Goal: Task Accomplishment & Management: Use online tool/utility

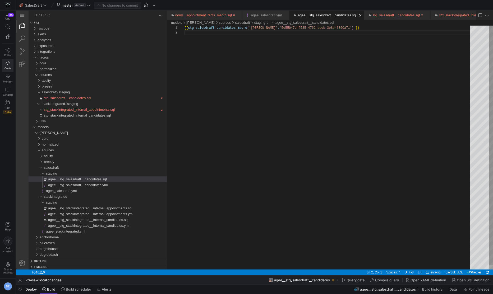
click at [250, 102] on div "{{ stg_salesdraft_candidates_macro ( 'agee' , '5e55b47d-f535-4762-aeeb-3e8b4f89…" at bounding box center [328, 150] width 289 height 249
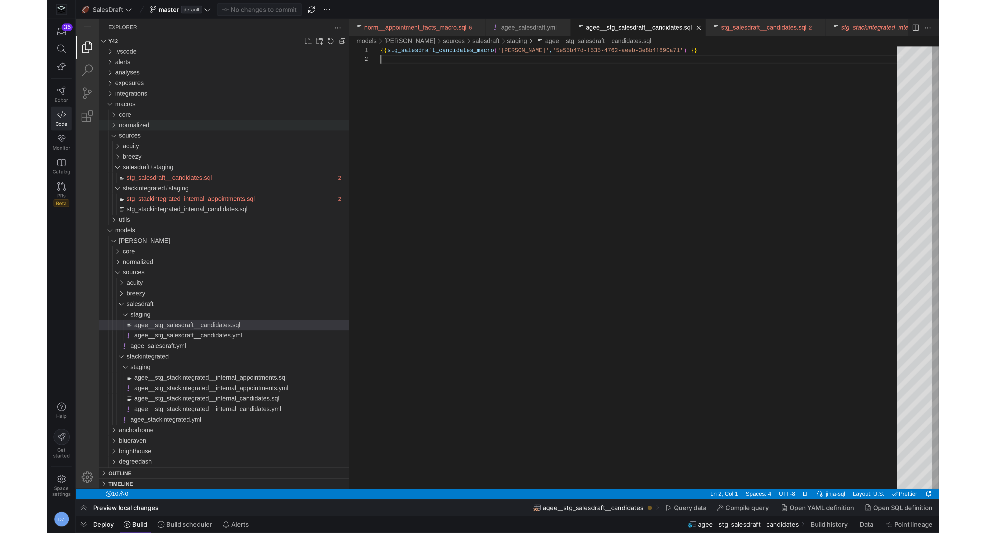
scroll to position [5, 0]
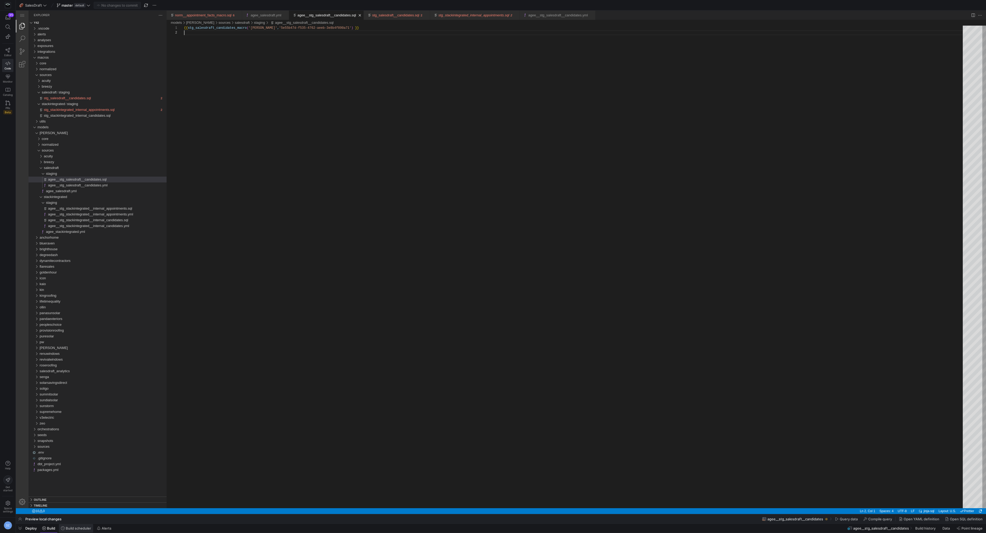
click at [68, 294] on span "Build scheduler" at bounding box center [78, 528] width 25 height 4
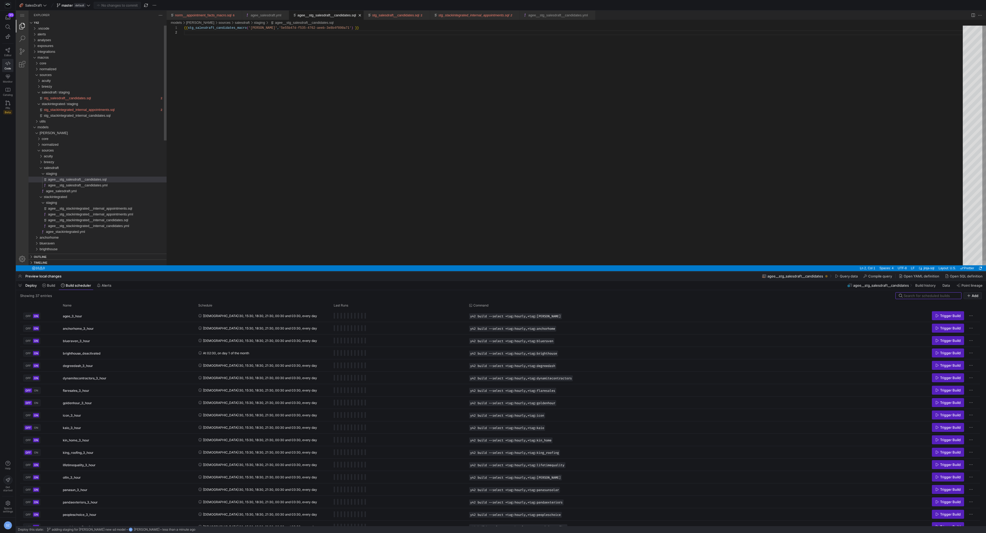
drag, startPoint x: 199, startPoint y: 514, endPoint x: 258, endPoint y: 271, distance: 250.1
click at [258, 271] on div at bounding box center [501, 272] width 971 height 2
click at [48, 284] on span "Build" at bounding box center [51, 285] width 8 height 4
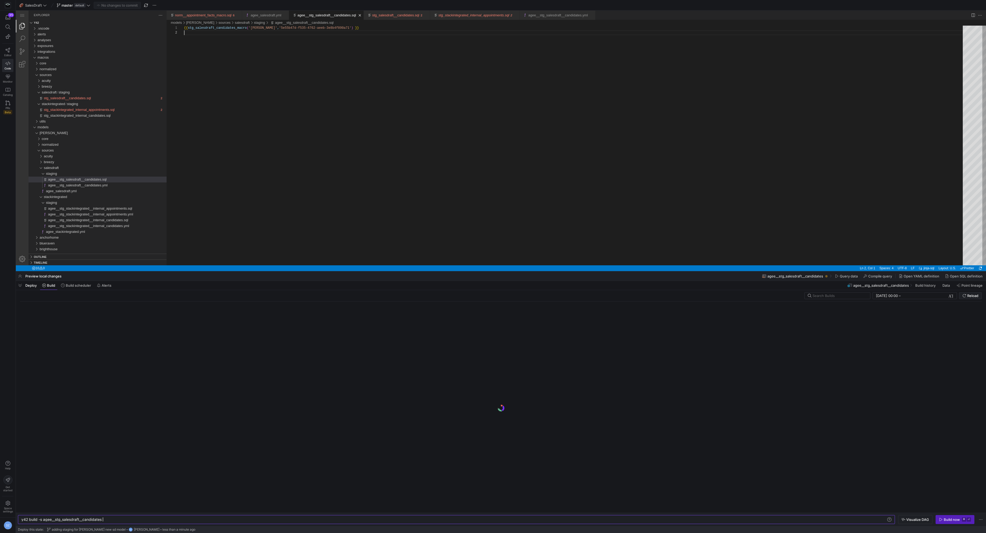
scroll to position [0, 81]
click at [492, 294] on input "text" at bounding box center [839, 296] width 53 height 4
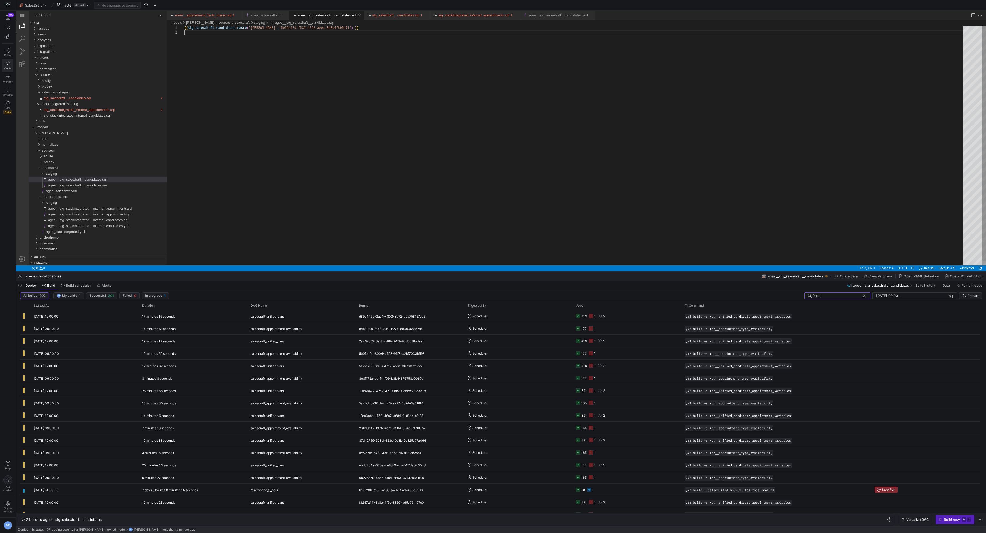
click at [350, 200] on div "{{ stg_salesdraft_candidates_macro ( 'agee' , '5e55b47d-f535-4762-aeeb-3e8b4f89…" at bounding box center [575, 148] width 783 height 245
click at [492, 294] on input "Rose" at bounding box center [837, 296] width 48 height 4
type input "Roseroofing_3"
click at [492, 294] on y42-orchestration-triggered-by "Scheduler" at bounding box center [519, 329] width 102 height 12
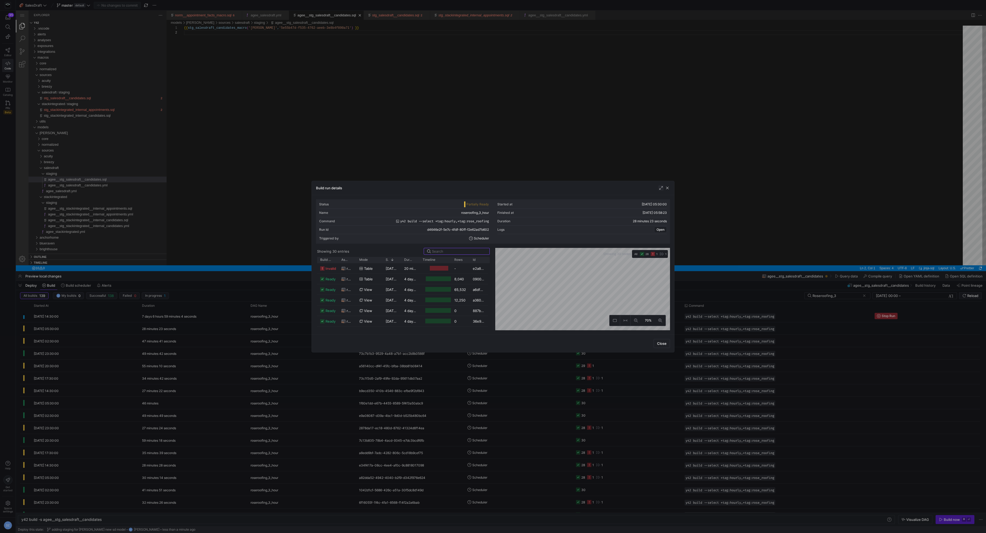
click at [492, 189] on span "button" at bounding box center [661, 187] width 5 height 5
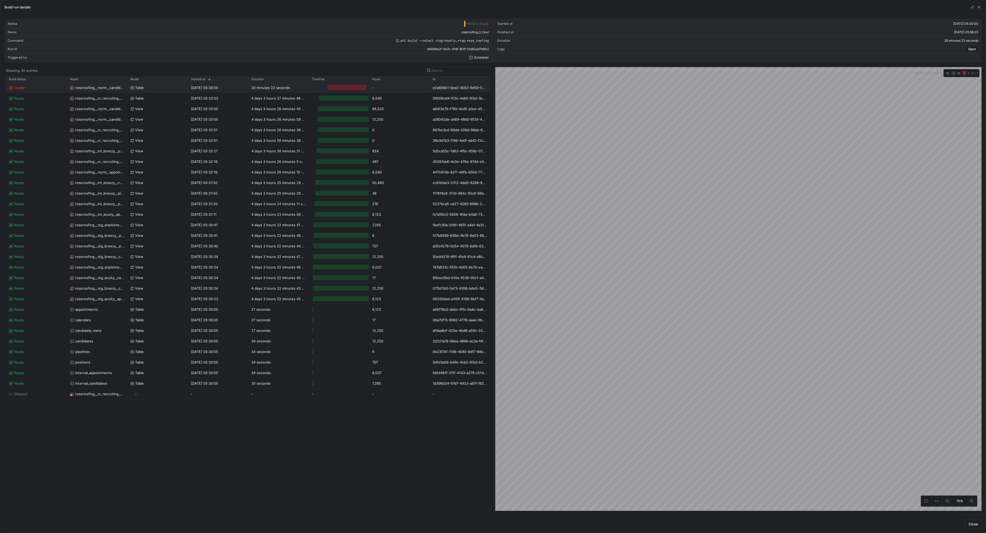
click at [200, 89] on span "18/09/25, 05:38:00" at bounding box center [204, 88] width 27 height 4
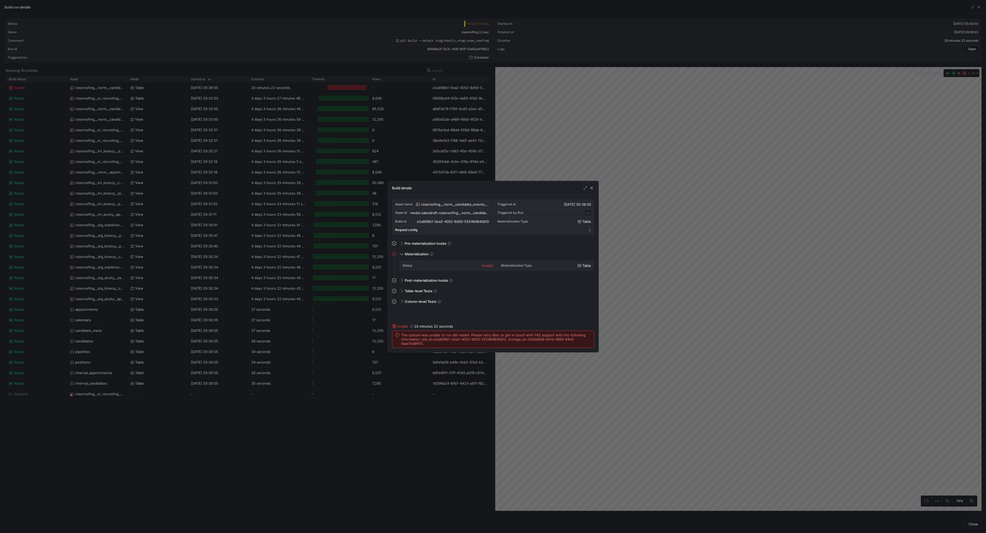
scroll to position [48, 0]
click at [492, 187] on span "button" at bounding box center [591, 187] width 5 height 5
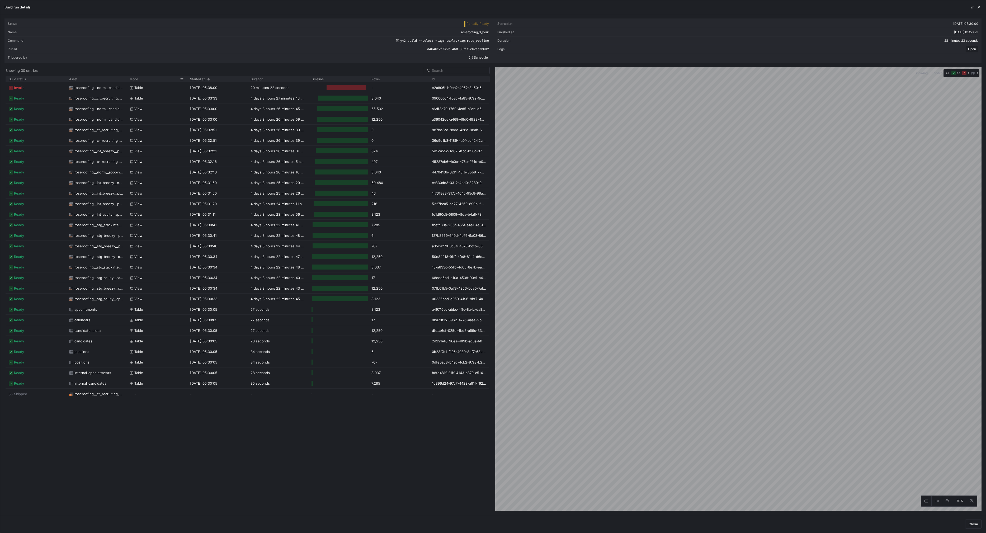
click at [127, 79] on div "Mode" at bounding box center [157, 79] width 60 height 6
click at [125, 79] on div "Asset" at bounding box center [96, 79] width 60 height 6
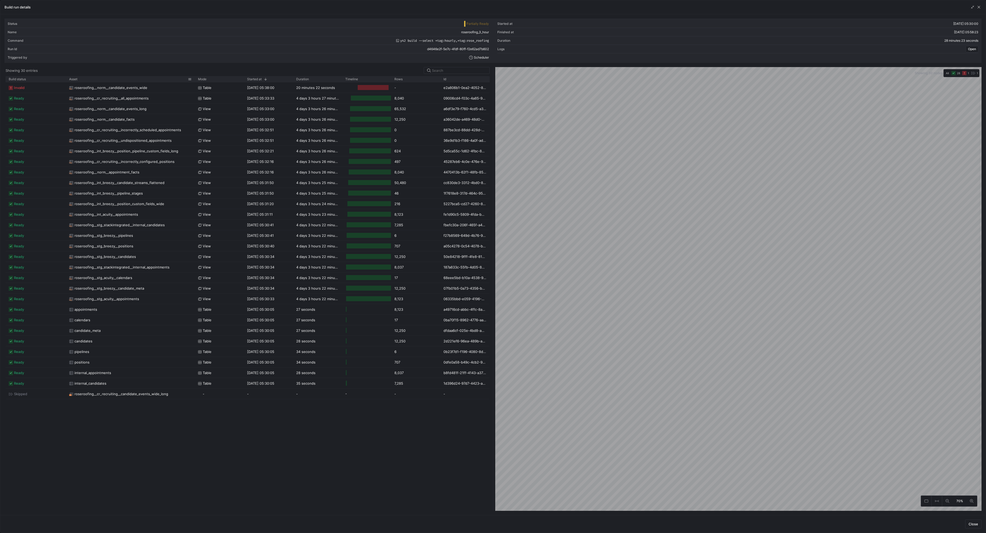
drag, startPoint x: 126, startPoint y: 79, endPoint x: 194, endPoint y: 79, distance: 68.4
click at [194, 79] on div at bounding box center [195, 79] width 2 height 6
click at [492, 6] on span "button" at bounding box center [972, 6] width 5 height 5
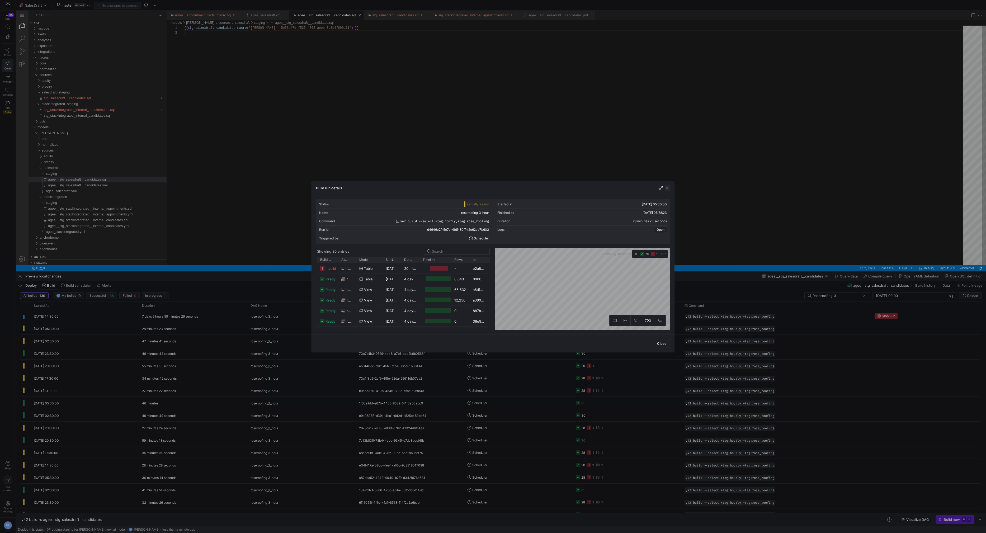
click at [492, 186] on span "button" at bounding box center [667, 187] width 5 height 5
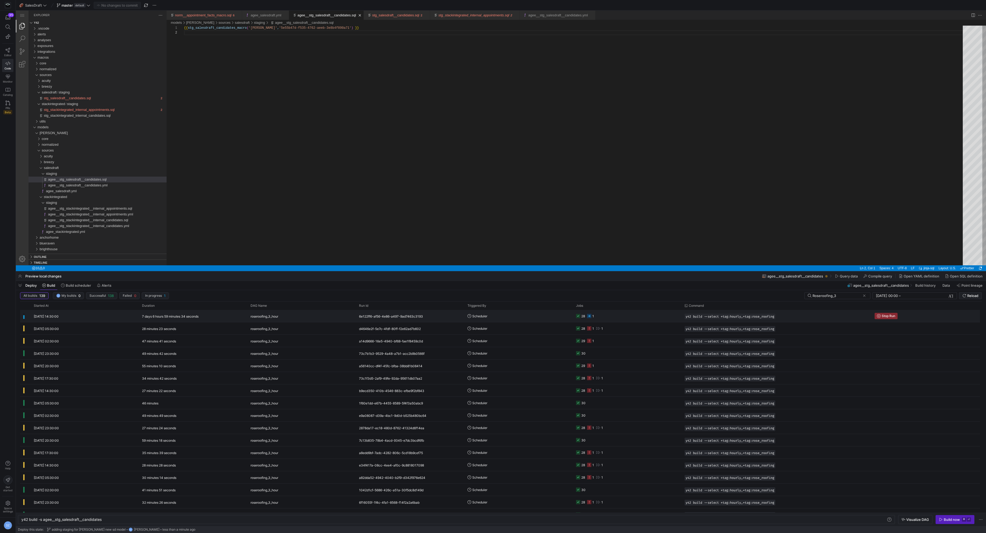
click at [343, 294] on div "roseroofing_3_hour" at bounding box center [302, 316] width 102 height 12
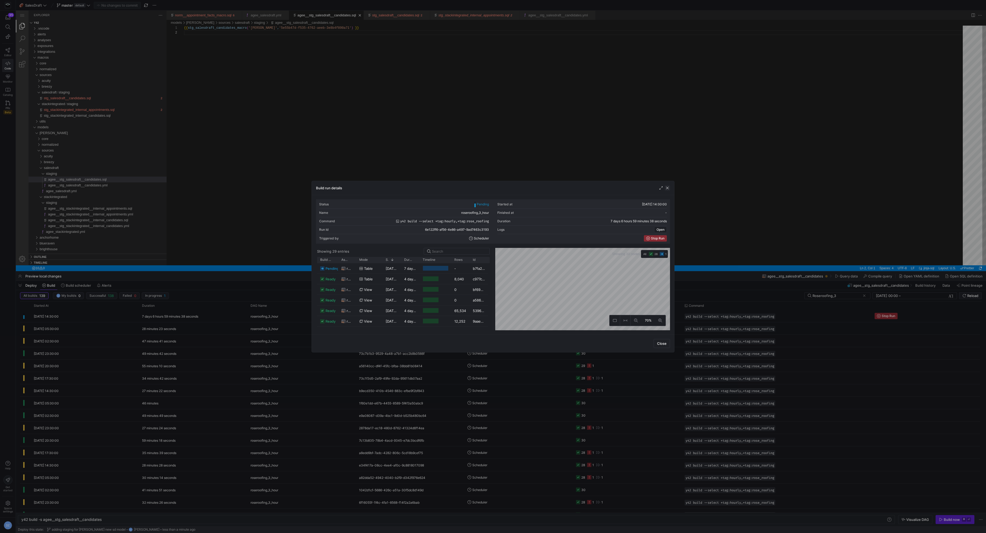
click at [492, 187] on span "button" at bounding box center [667, 187] width 5 height 5
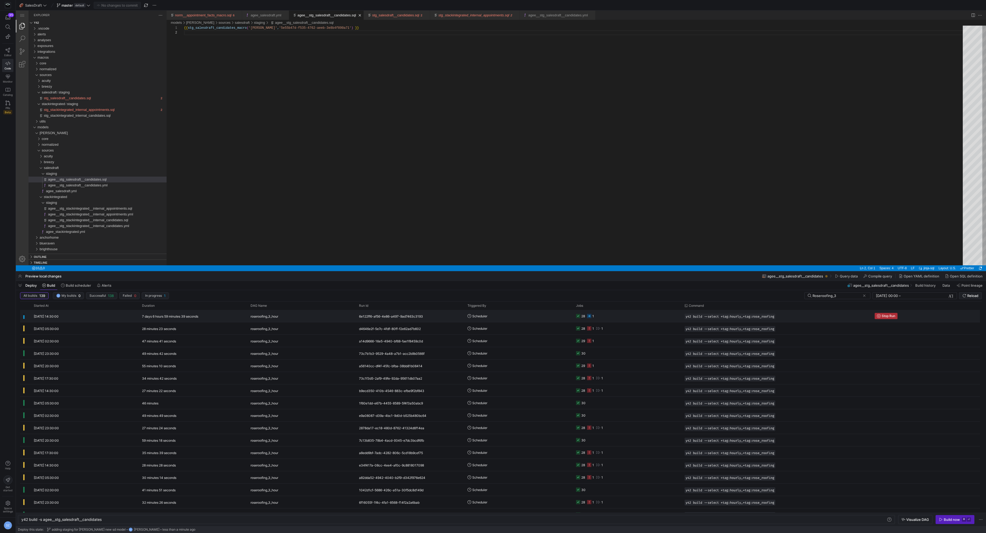
click at [492, 294] on span "Stop Run" at bounding box center [888, 316] width 13 height 4
click at [492, 294] on span "Press SPACE to select this row." at bounding box center [771, 316] width 5 height 5
click at [492, 294] on span at bounding box center [864, 295] width 5 height 5
click at [156, 294] on div "y42 build -s agee__stg_salesdraft__candidates" at bounding box center [454, 520] width 866 height 4
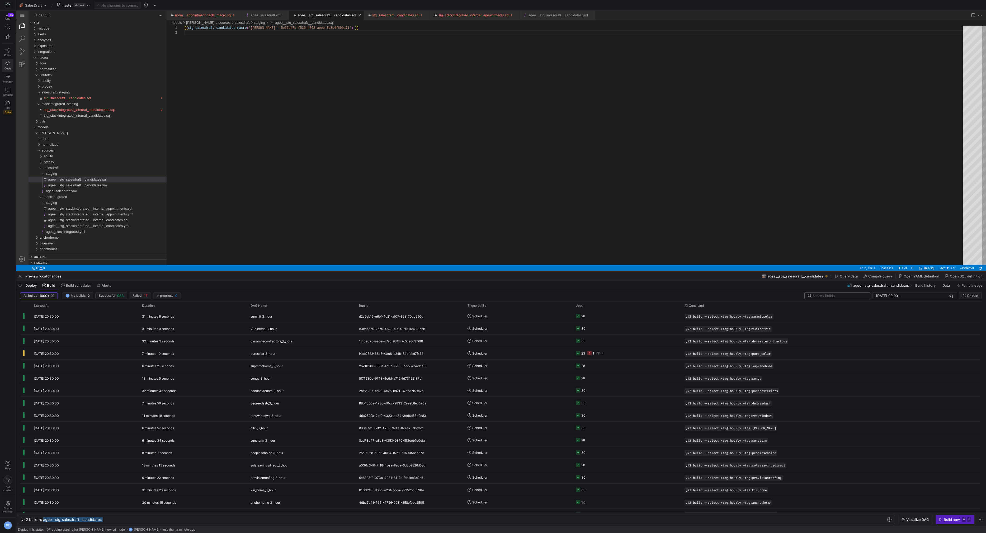
click at [156, 294] on div "y42 build -s agee__stg_salesdraft__candidates" at bounding box center [454, 520] width 866 height 4
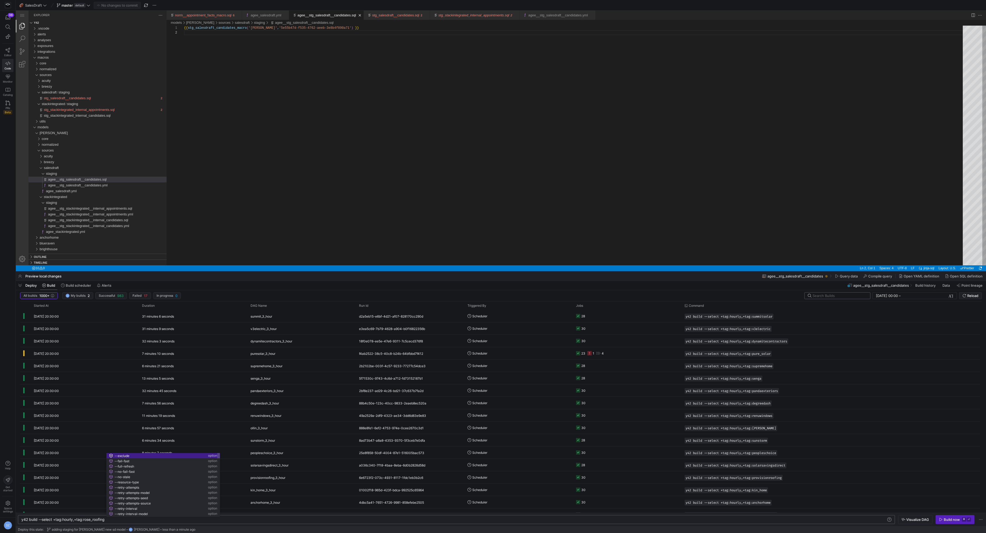
type textarea "y42 build --select +tag:hourly,+tag:rose_roofing"
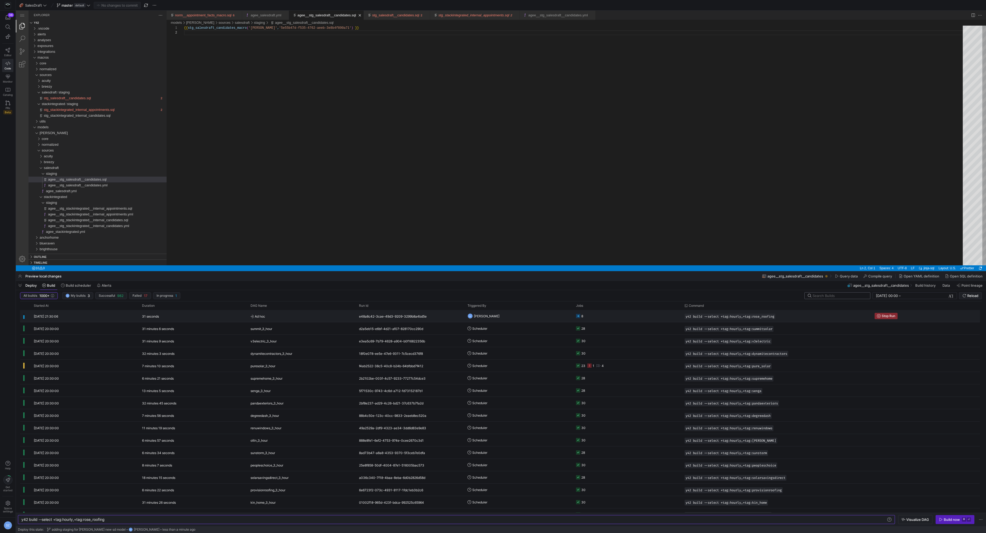
click at [492, 294] on y42-orchestration-triggered-by "DZ Daniel Zolman" at bounding box center [519, 316] width 102 height 12
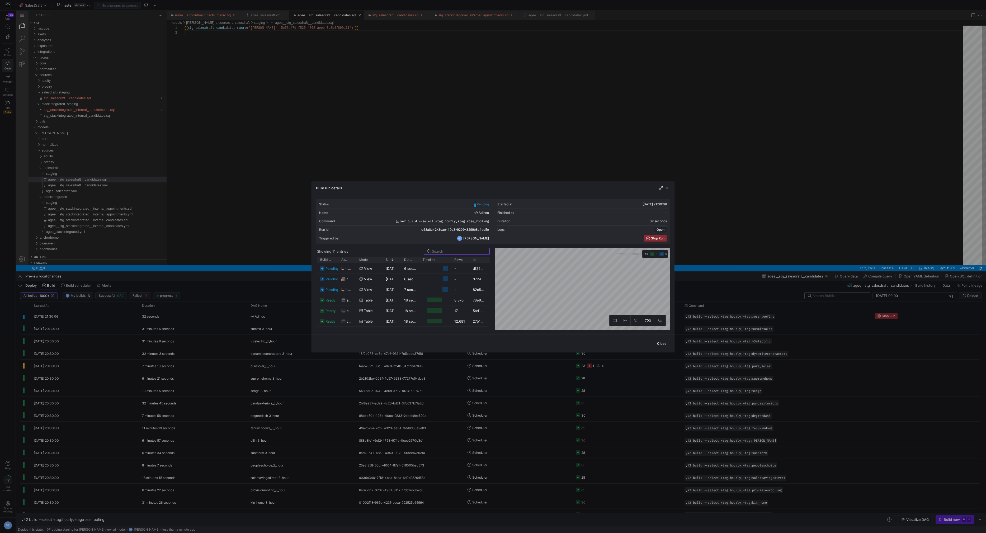
scroll to position [15, 0]
click at [492, 185] on span "button" at bounding box center [667, 187] width 5 height 5
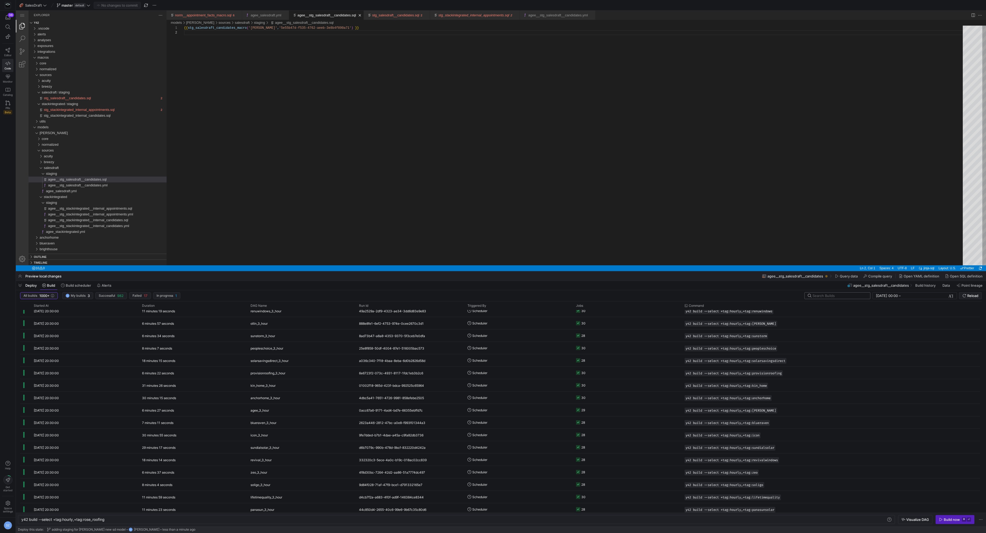
scroll to position [0, 0]
click at [492, 294] on input "text" at bounding box center [839, 296] width 53 height 4
click at [492, 294] on input "roseroofing" at bounding box center [837, 296] width 48 height 4
type input "rose_roofing"
click at [492, 294] on y42-orchestration-triggered-by "Scheduler" at bounding box center [519, 354] width 102 height 12
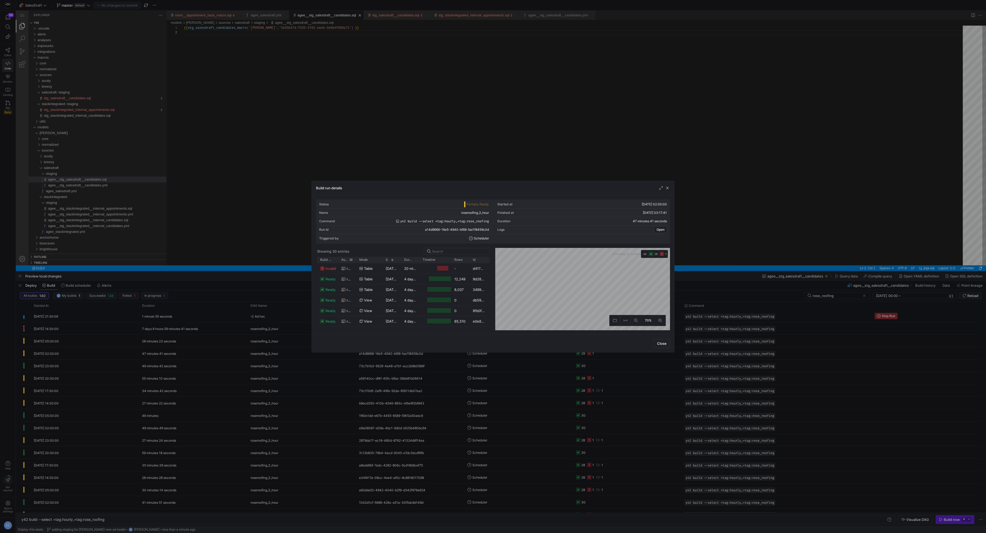
click at [355, 259] on div "Asset" at bounding box center [347, 260] width 18 height 6
drag, startPoint x: 356, startPoint y: 259, endPoint x: 451, endPoint y: 258, distance: 95.1
click at [451, 258] on div at bounding box center [451, 260] width 2 height 6
click at [492, 187] on span "button" at bounding box center [667, 187] width 5 height 5
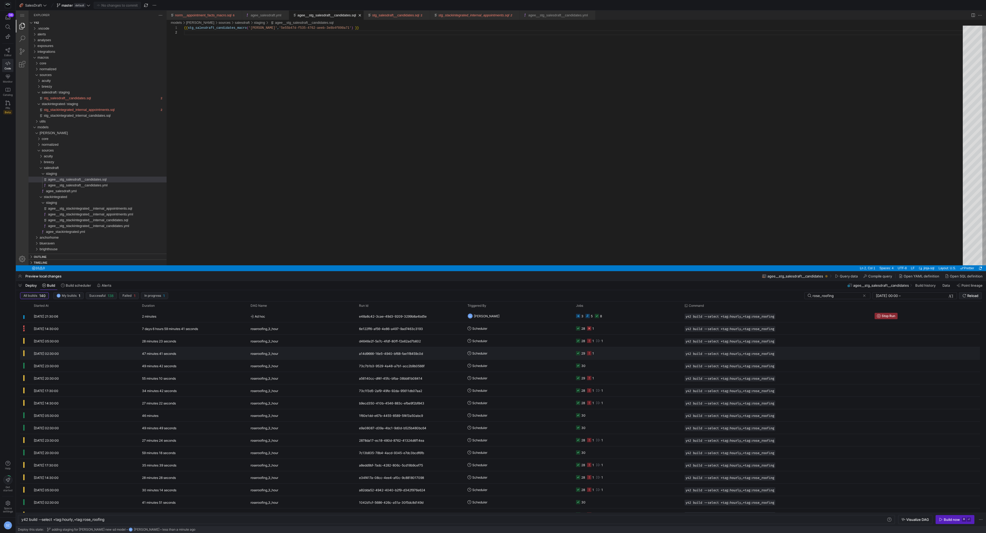
click at [492, 294] on y42-job-status-cell-renderer "29 1" at bounding box center [627, 354] width 102 height 12
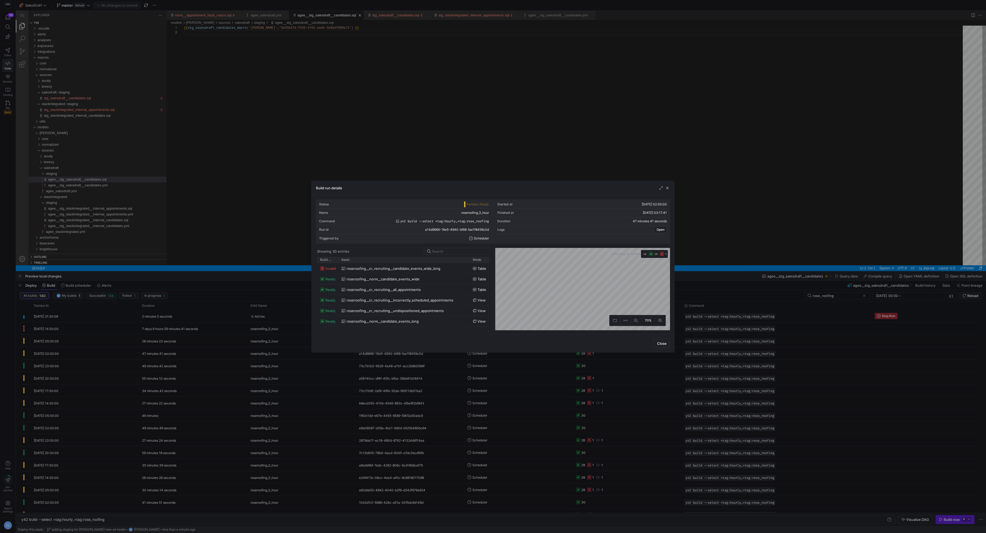
drag, startPoint x: 356, startPoint y: 259, endPoint x: 469, endPoint y: 263, distance: 113.6
click at [469, 263] on div "Build status Asset Mode 1" at bounding box center [403, 293] width 173 height 73
click at [492, 187] on span "button" at bounding box center [667, 187] width 5 height 5
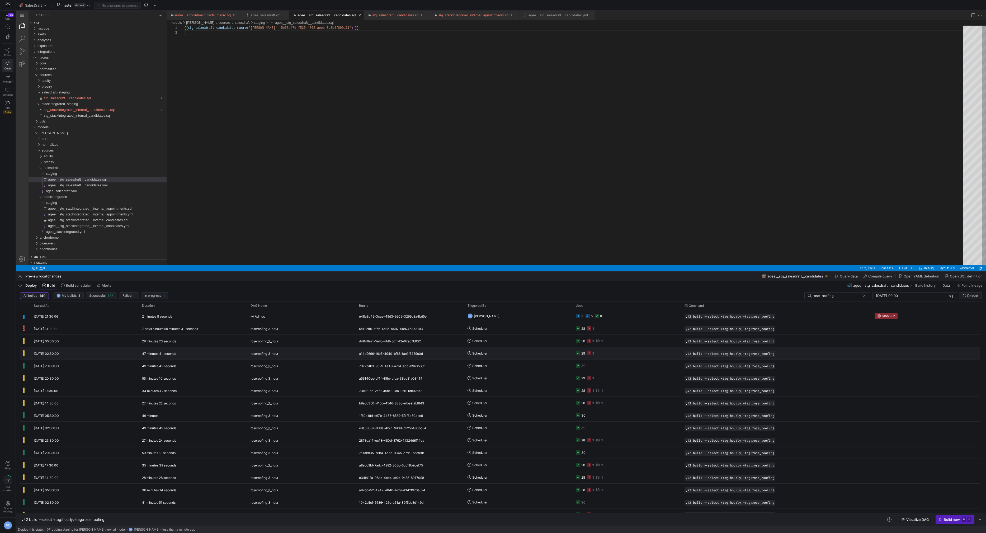
click at [492, 294] on y42-orchestration-triggered-by "Scheduler" at bounding box center [519, 354] width 102 height 12
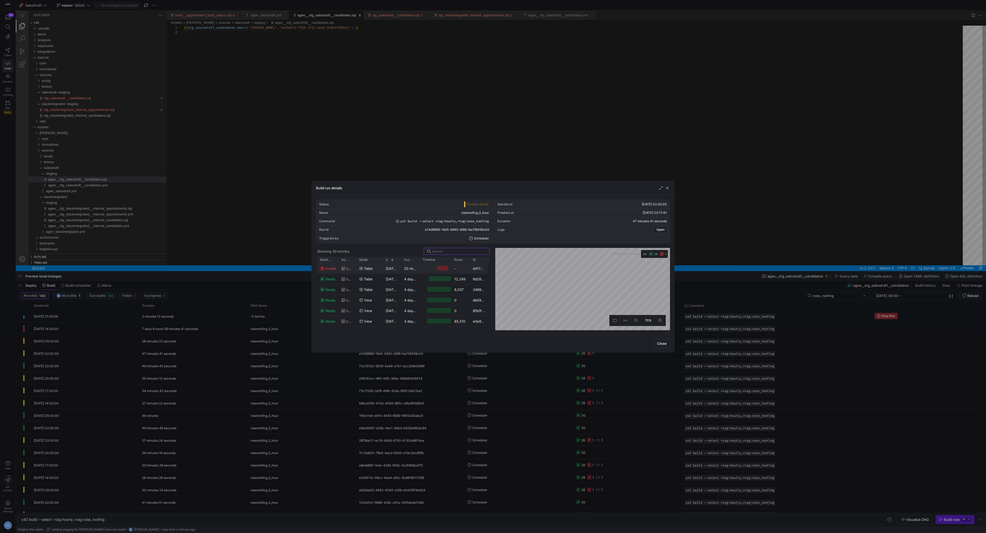
click at [336, 268] on div "invalid" at bounding box center [327, 268] width 21 height 10
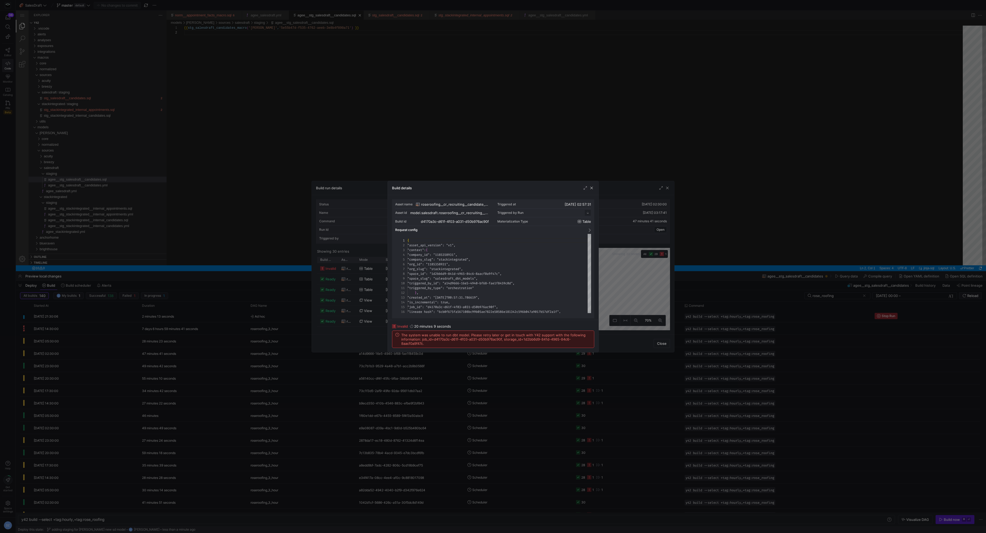
scroll to position [48, 0]
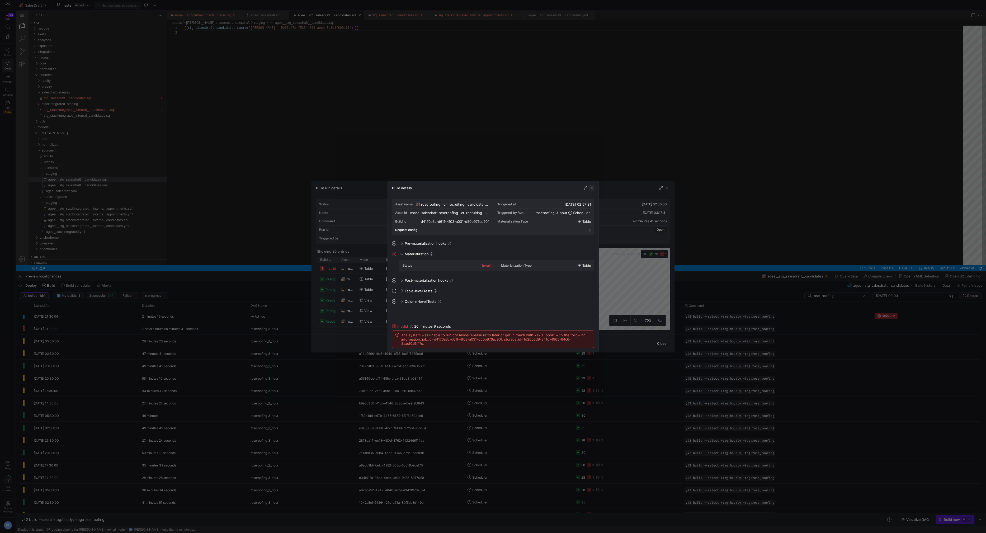
click at [492, 188] on span "button" at bounding box center [591, 187] width 5 height 5
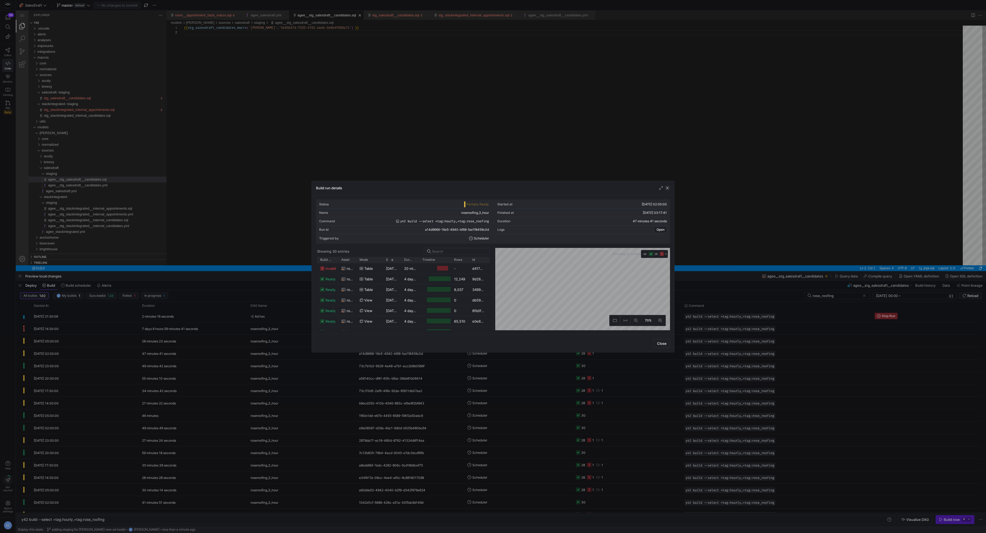
click at [492, 189] on span "button" at bounding box center [667, 187] width 5 height 5
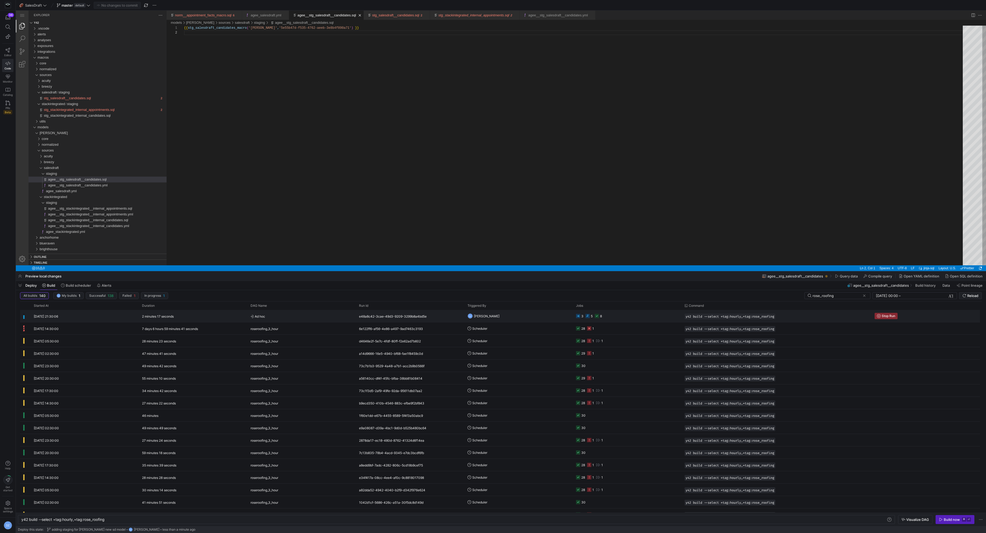
click at [492, 294] on y42-orchestration-triggered-by "DZ Daniel Zolman" at bounding box center [519, 316] width 102 height 12
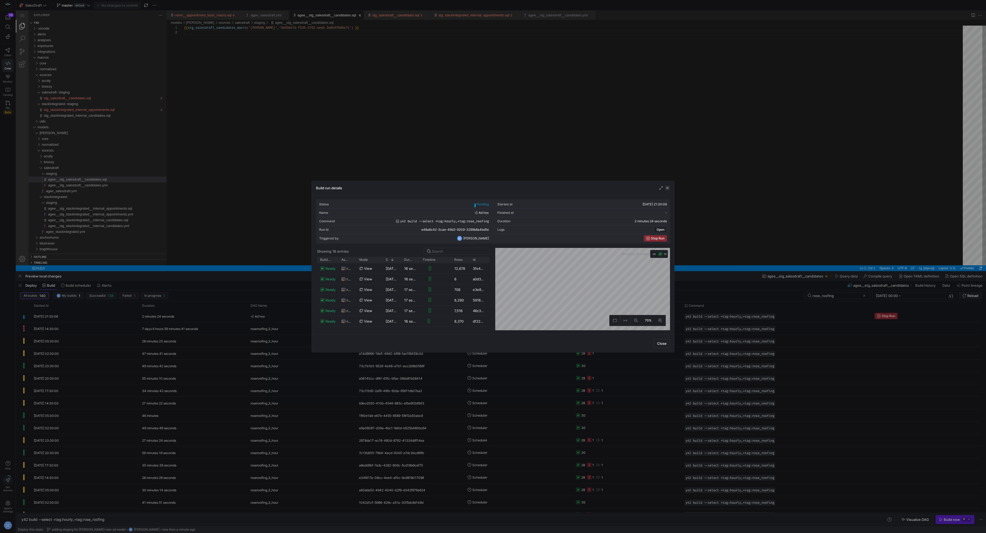
click at [492, 186] on span "button" at bounding box center [667, 187] width 5 height 5
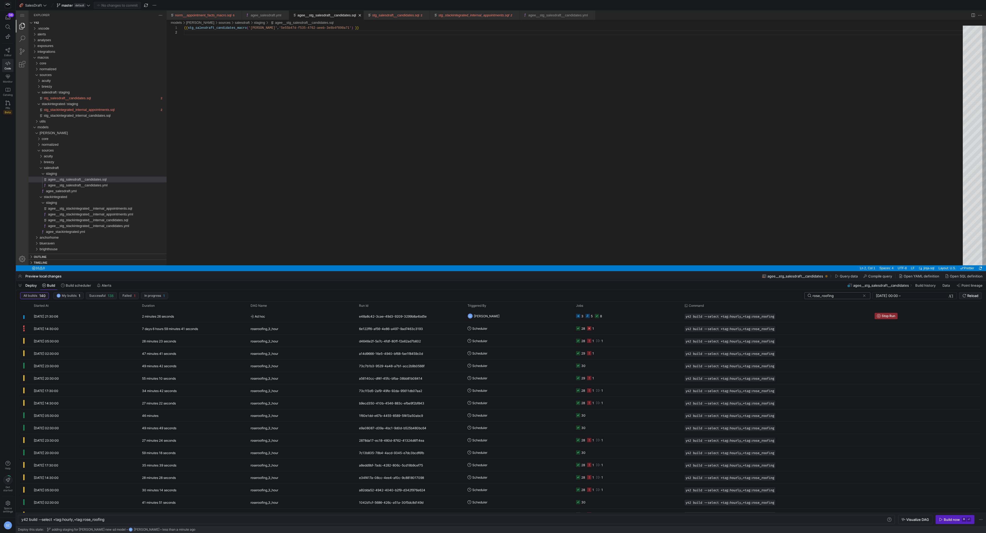
click at [492, 294] on input "rose_roofing" at bounding box center [837, 296] width 48 height 4
click at [492, 294] on y42-job-status-cell-renderer "23 1 4" at bounding box center [627, 366] width 102 height 12
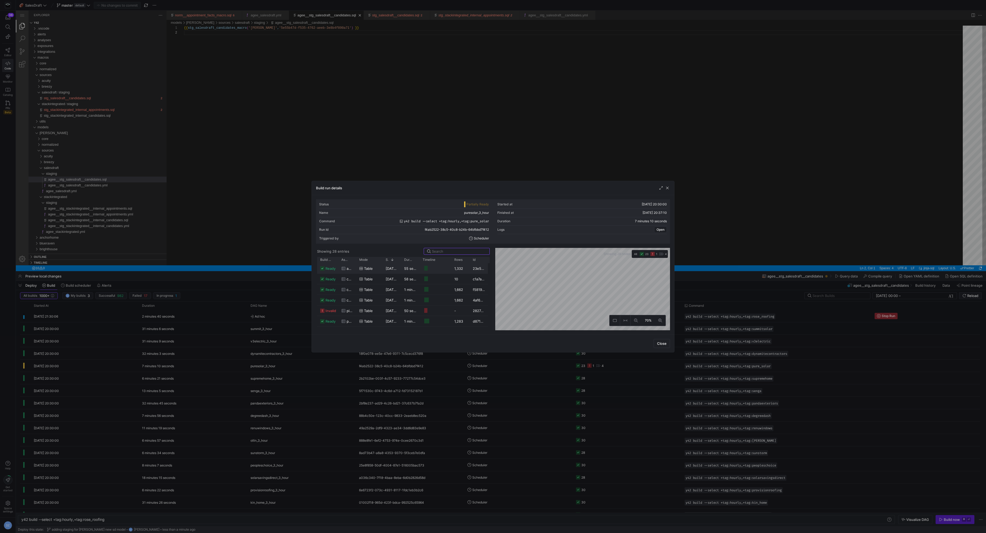
scroll to position [199, 0]
click at [330, 282] on span "invalid" at bounding box center [331, 285] width 11 height 10
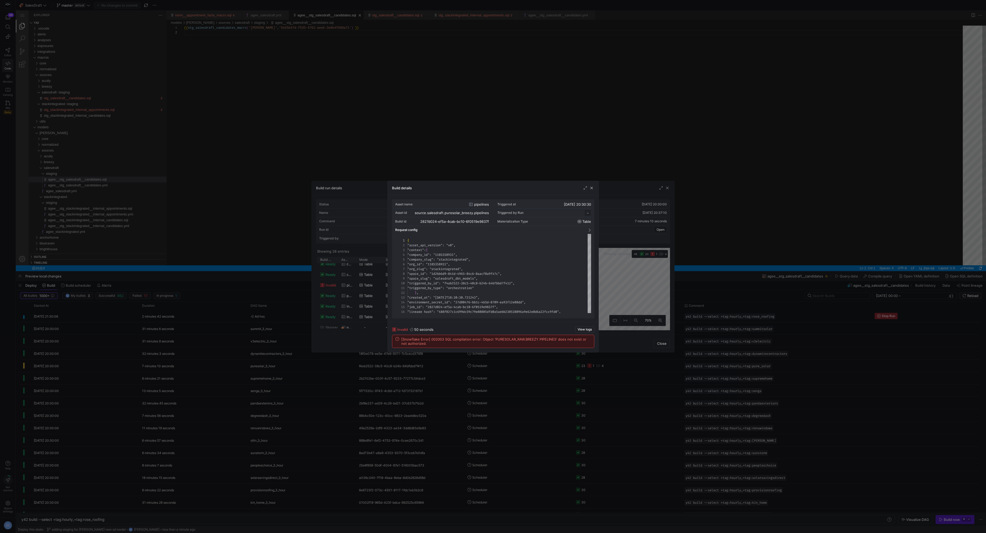
scroll to position [48, 0]
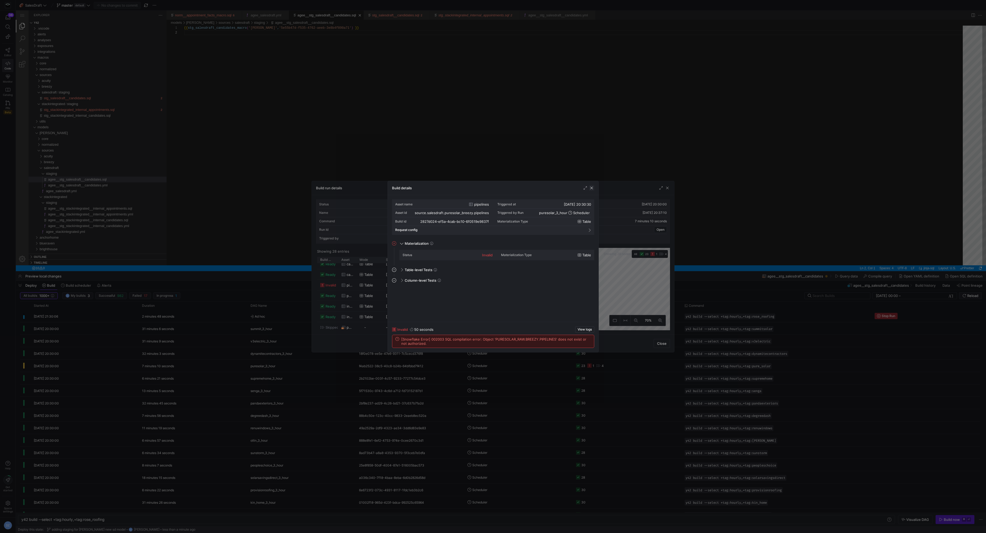
click at [492, 186] on span "button" at bounding box center [591, 187] width 5 height 5
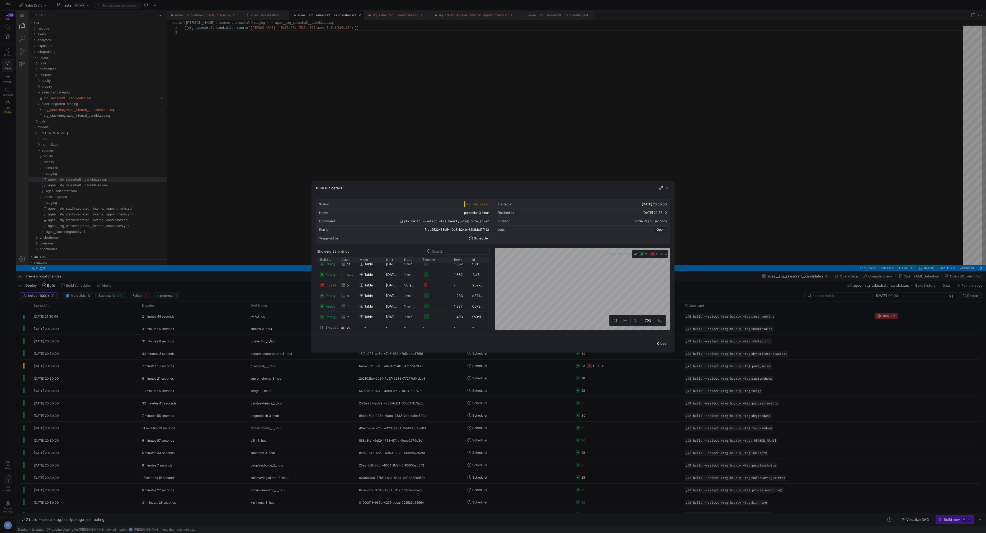
click at [492, 188] on div "Build run details" at bounding box center [493, 188] width 363 height 14
click at [492, 188] on span "button" at bounding box center [667, 187] width 5 height 5
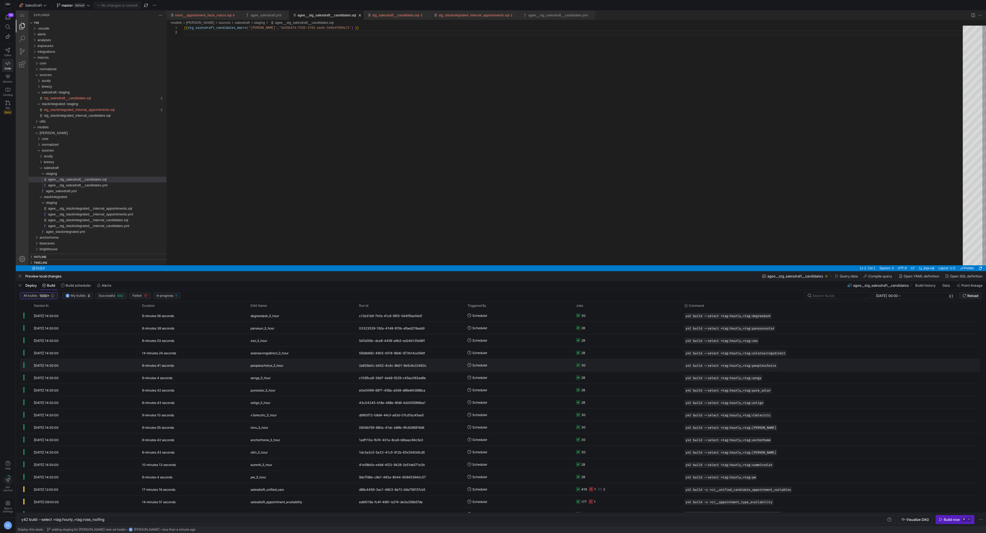
scroll to position [877, 0]
click at [492, 294] on y42-job-status-cell-renderer "177 1" at bounding box center [627, 431] width 102 height 12
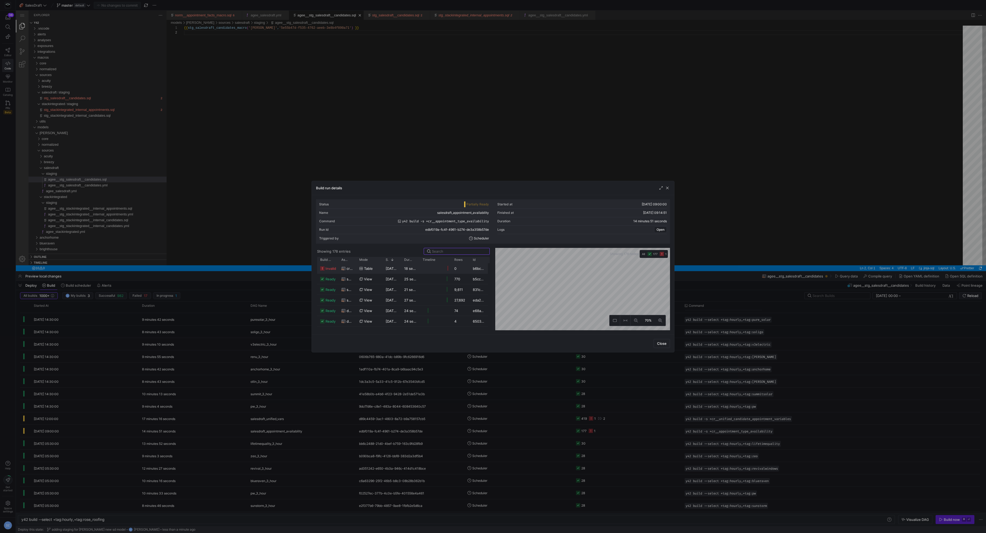
click at [351, 270] on span "cr__appointment_type_availability" at bounding box center [350, 269] width 6 height 10
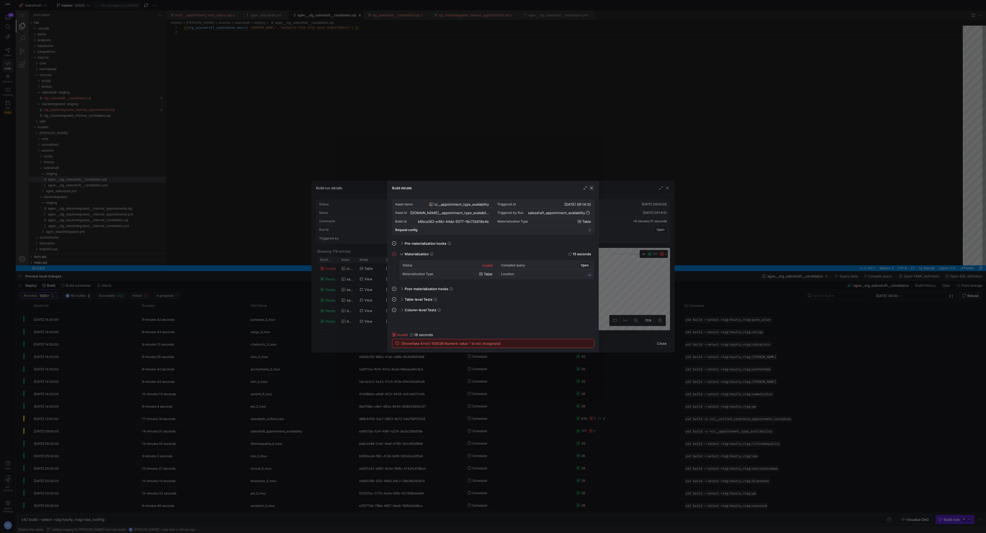
click at [492, 187] on span "button" at bounding box center [591, 187] width 5 height 5
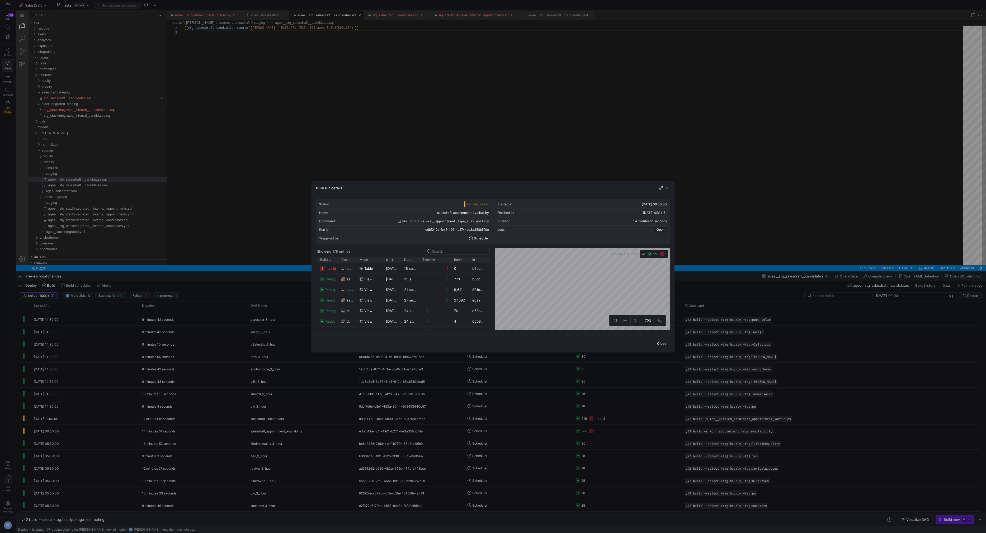
click at [492, 185] on div "Build run details" at bounding box center [493, 188] width 363 height 14
click at [492, 186] on span "button" at bounding box center [667, 187] width 5 height 5
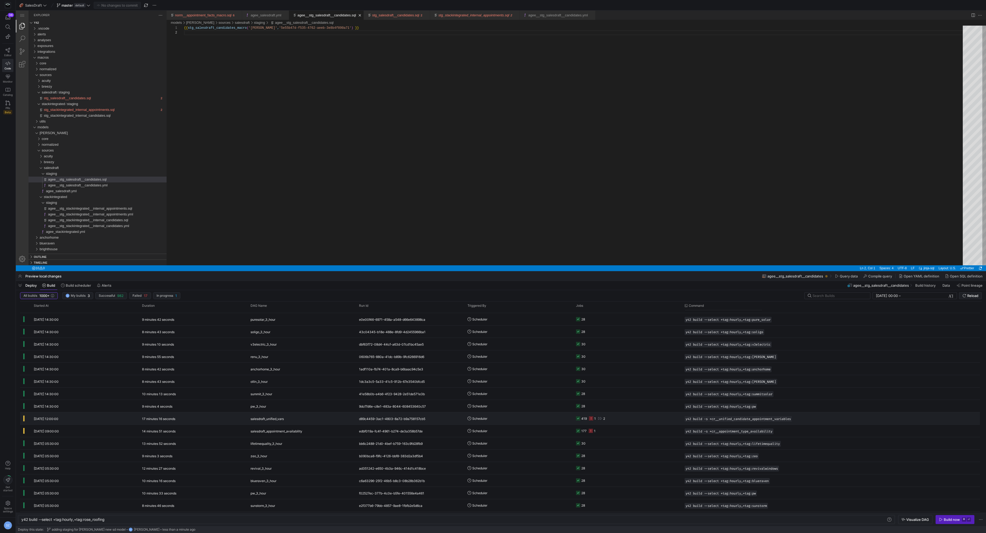
click at [492, 294] on y42-orchestration-triggered-by "Scheduler" at bounding box center [519, 419] width 102 height 12
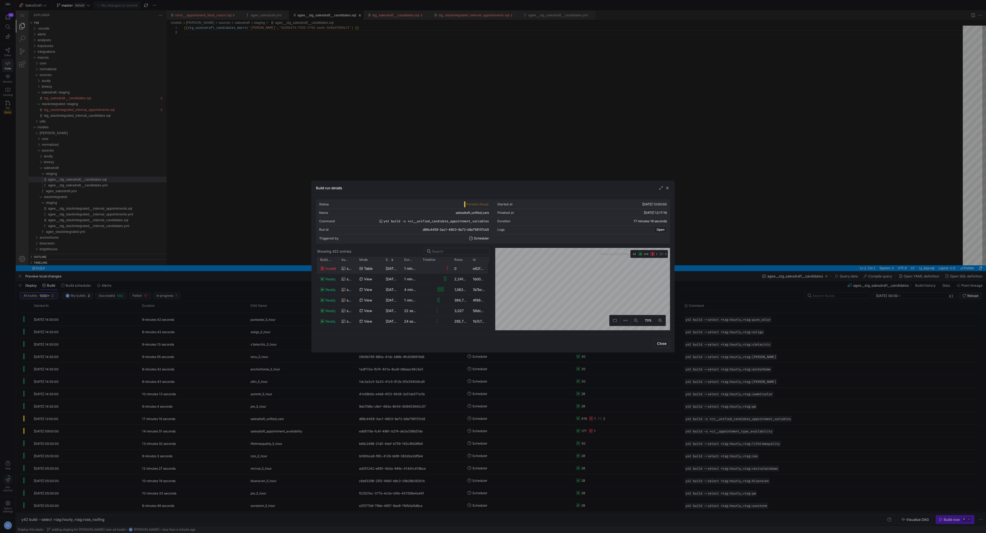
click at [333, 270] on span "invalid" at bounding box center [331, 269] width 11 height 10
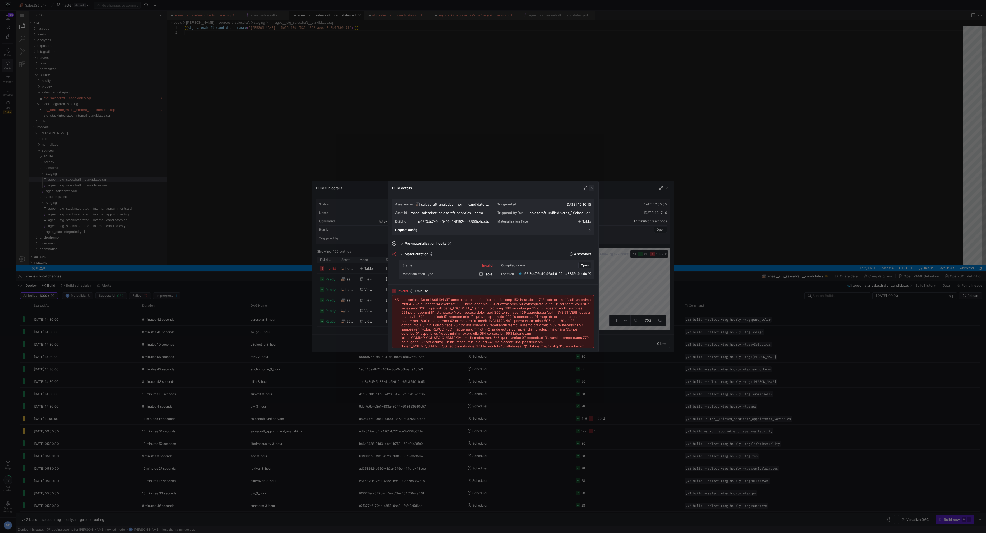
click at [492, 188] on span "button" at bounding box center [591, 187] width 5 height 5
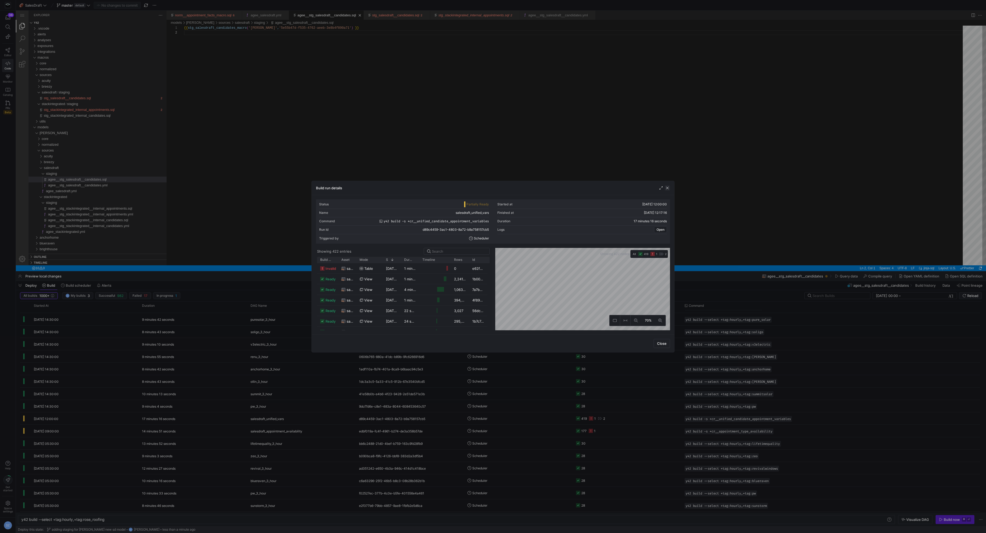
click at [492, 188] on span "button" at bounding box center [667, 187] width 5 height 5
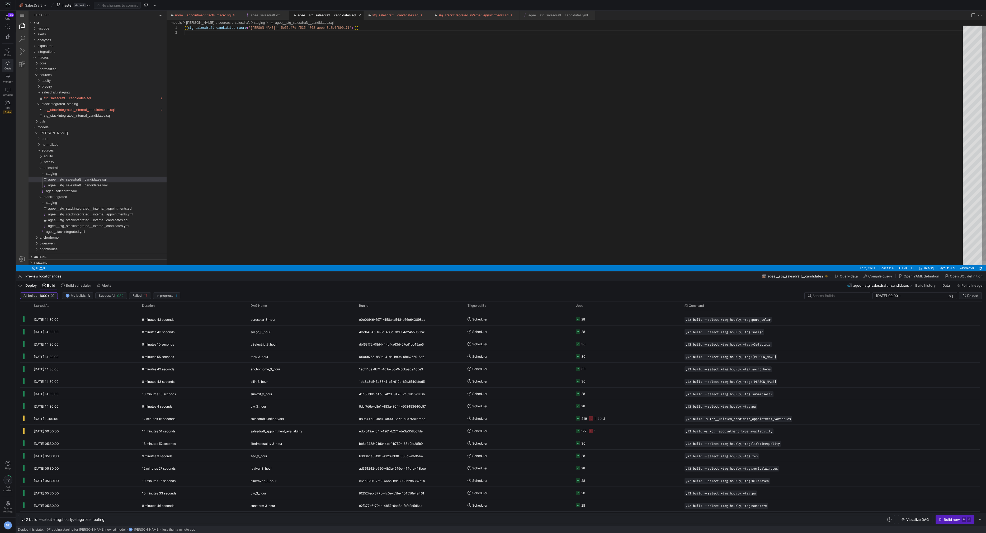
click at [492, 188] on div "{{ stg_salesdraft_candidates_macro ( 'agee' , '5e55b47d-f535-4762-aeeb-3e8b4f89…" at bounding box center [575, 148] width 783 height 245
click at [492, 294] on y42-orchestration-triggered-by "DZ Daniel Zolman" at bounding box center [519, 316] width 102 height 12
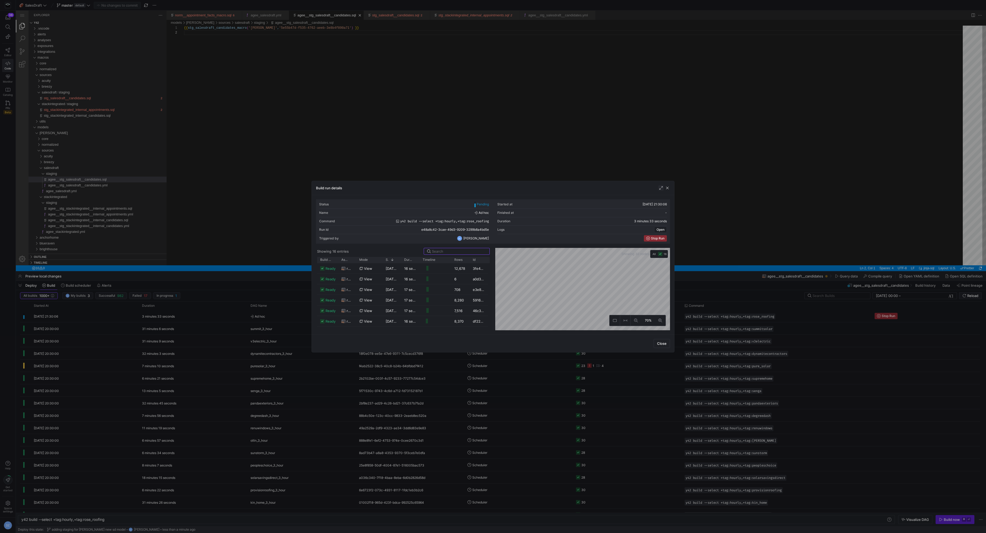
click at [492, 189] on span "button" at bounding box center [661, 187] width 5 height 5
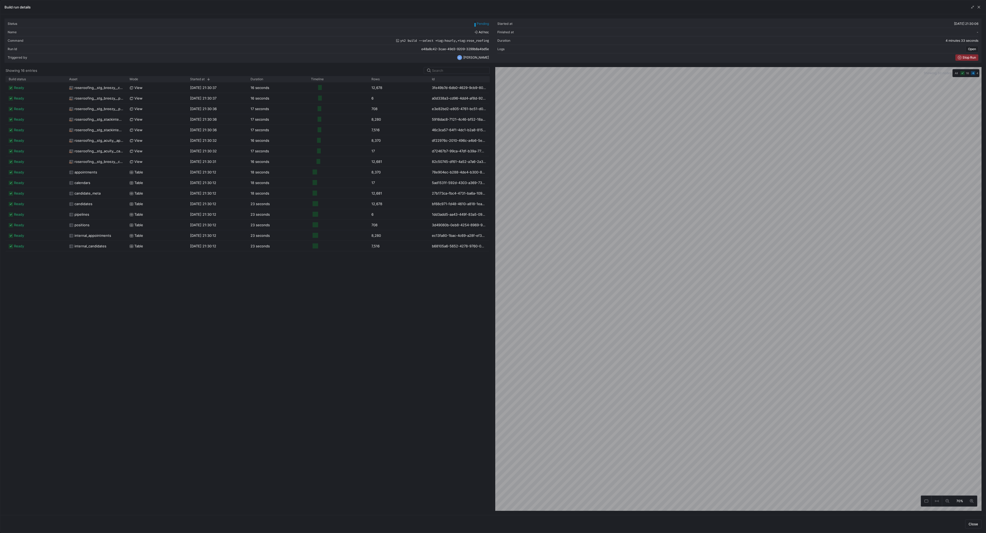
click at [450, 294] on div "ready roseroofing__stg_breezy__candidates view 25/09/25, 21:30:37 16 seconds 12…" at bounding box center [248, 296] width 484 height 429
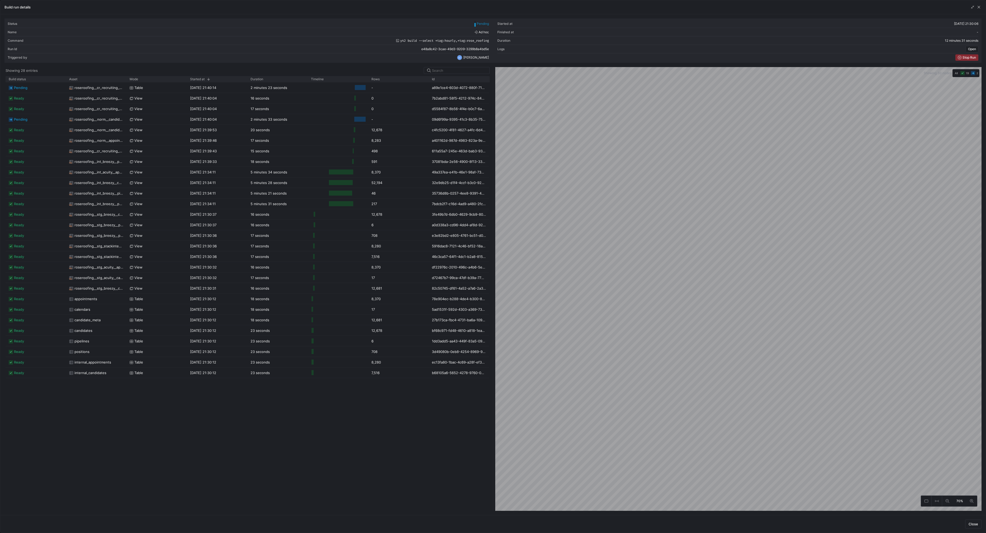
click at [407, 294] on div "ready roseroofing__stg_breezy__candidates view 25/09/25, 21:30:37 16 seconds 12…" at bounding box center [248, 296] width 484 height 429
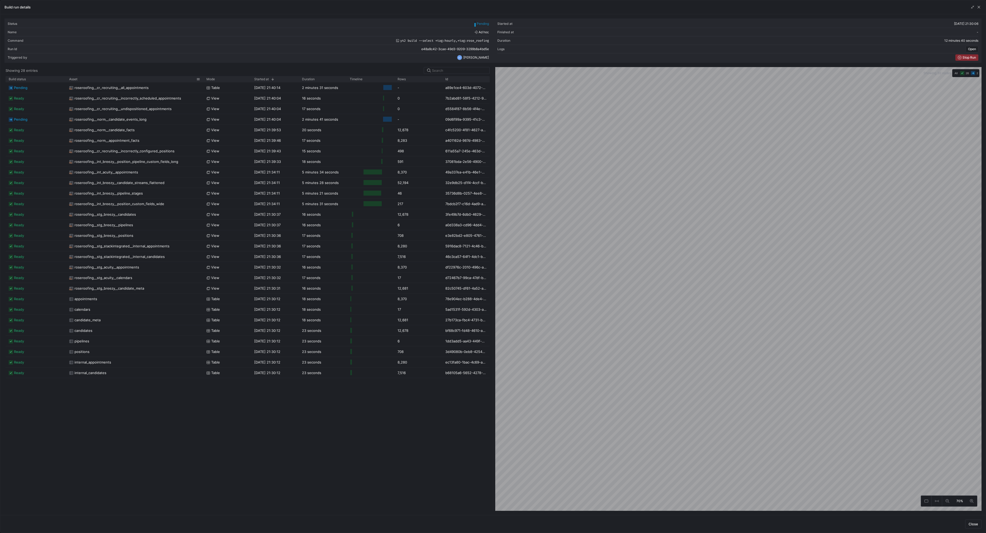
drag, startPoint x: 126, startPoint y: 78, endPoint x: 203, endPoint y: 80, distance: 76.9
click at [203, 80] on div at bounding box center [203, 79] width 2 height 6
click at [325, 294] on div "ready roseroofing__stg_breezy__candidates view 25/09/25, 21:30:37 16 seconds 12…" at bounding box center [248, 296] width 484 height 429
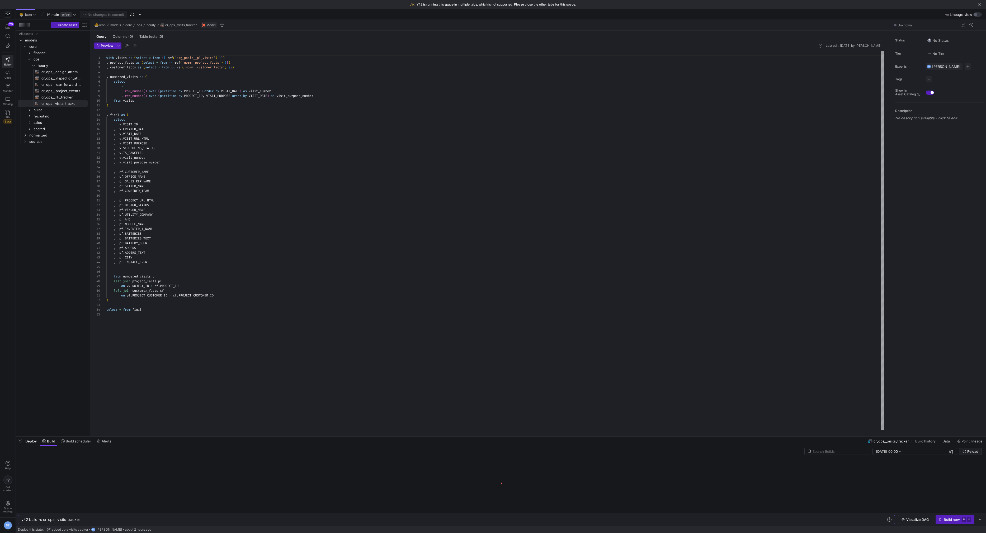
scroll to position [48, 0]
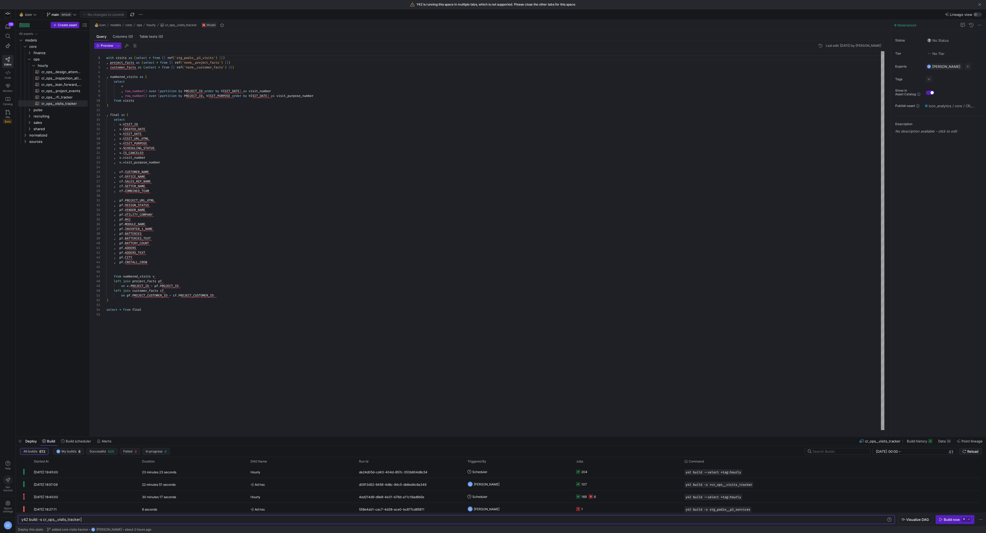
click at [123, 58] on div "with visits as ( select * from { { ref ( 'stg_podio__p3_visits' ) } } ) , proje…" at bounding box center [495, 240] width 779 height 379
